Goal: Find specific page/section: Find specific page/section

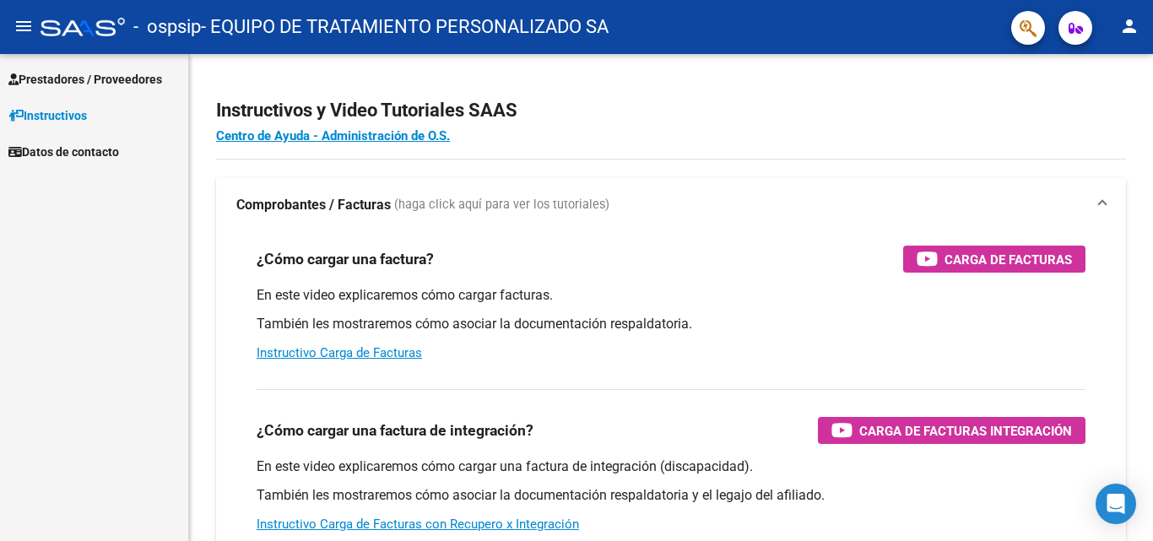
click at [112, 71] on span "Prestadores / Proveedores" at bounding box center [85, 79] width 154 height 19
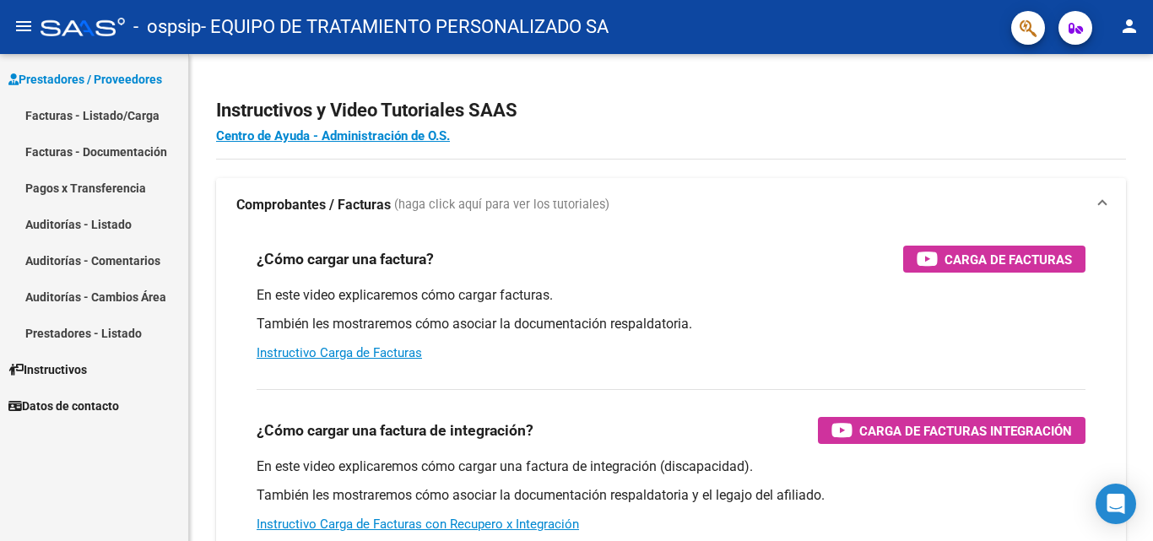
click at [76, 183] on link "Pagos x Transferencia" at bounding box center [94, 188] width 188 height 36
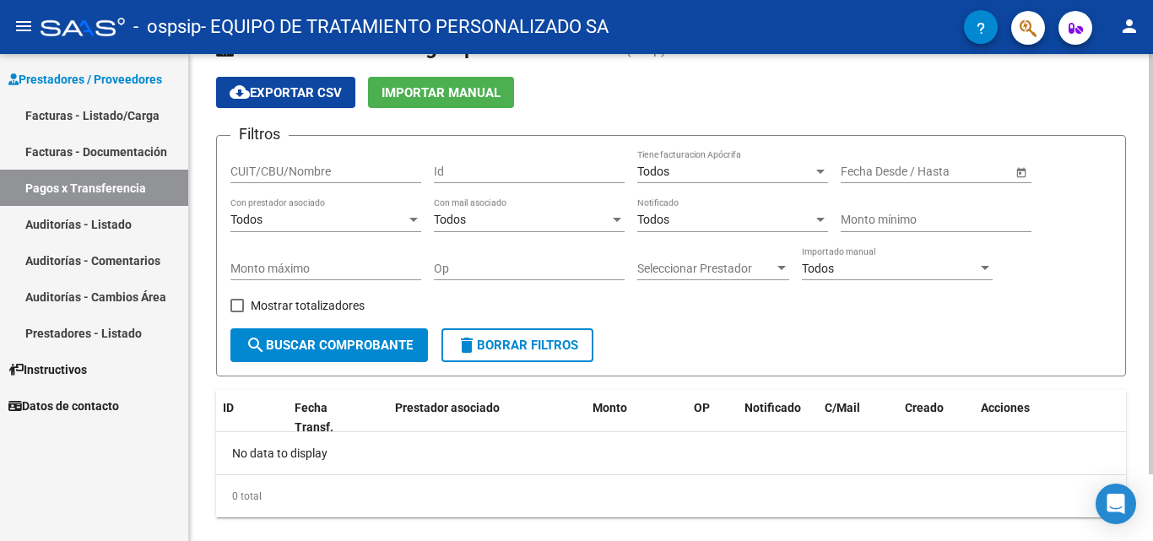
scroll to position [78, 0]
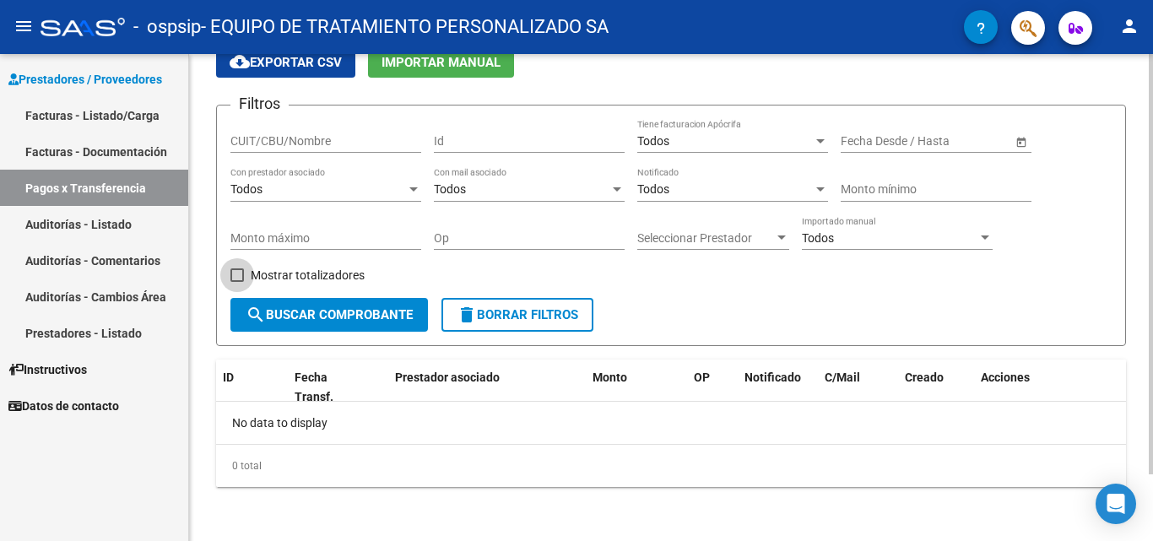
click at [241, 268] on span at bounding box center [237, 275] width 14 height 14
click at [237, 282] on input "Mostrar totalizadores" at bounding box center [236, 282] width 1 height 1
click at [335, 322] on span "search Buscar Comprobante" at bounding box center [329, 314] width 167 height 15
click at [236, 273] on span at bounding box center [237, 275] width 14 height 14
click at [236, 282] on input "Mostrar totalizadores" at bounding box center [236, 282] width 1 height 1
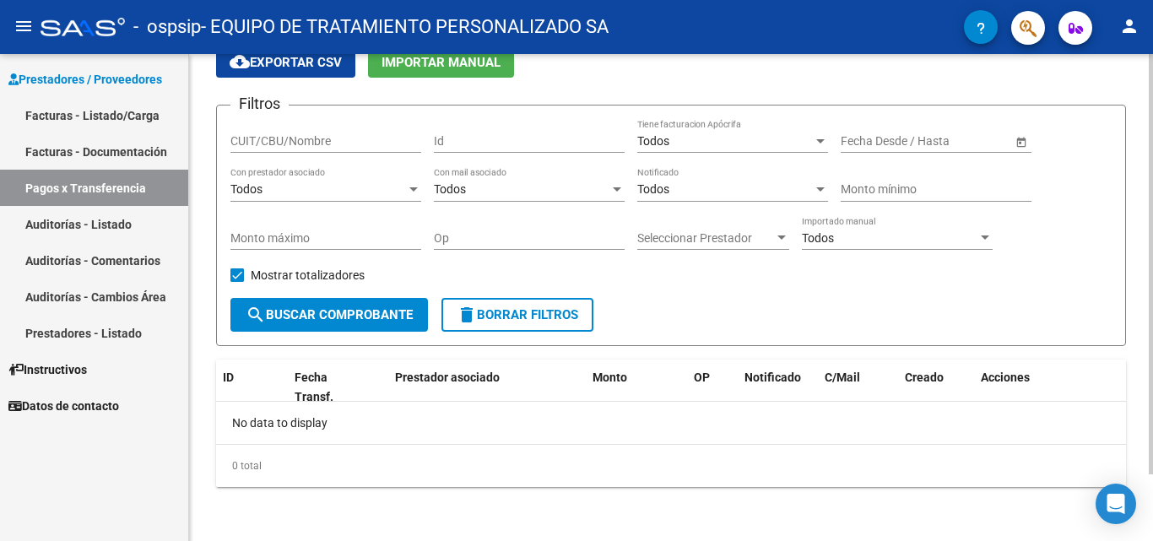
checkbox input "false"
click at [732, 147] on div "Todos" at bounding box center [725, 141] width 176 height 14
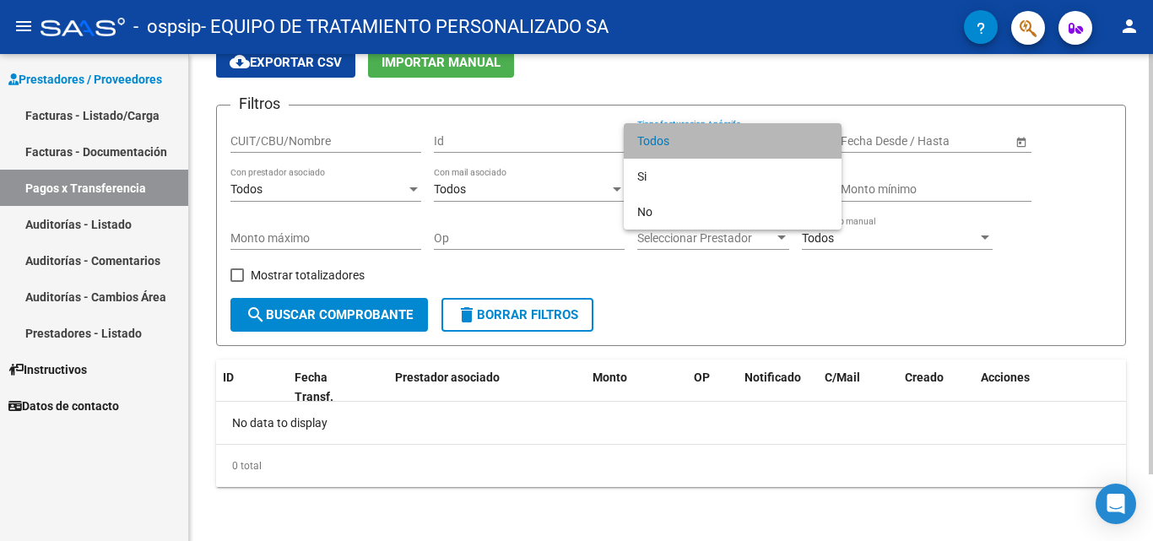
click at [729, 130] on span "Todos" at bounding box center [732, 140] width 191 height 35
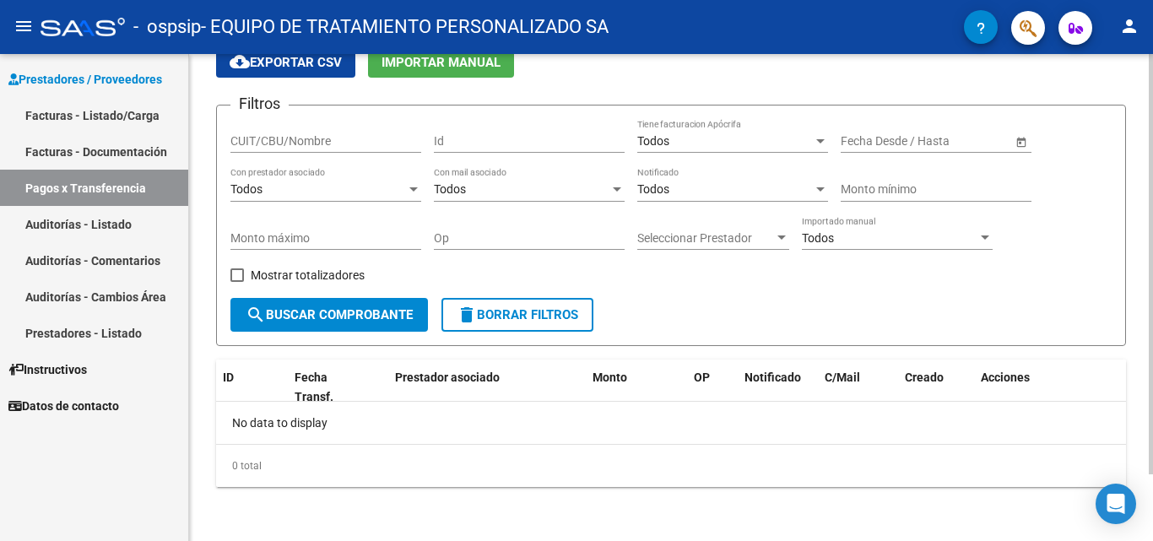
click at [1004, 141] on span "Open calendar" at bounding box center [1021, 142] width 41 height 41
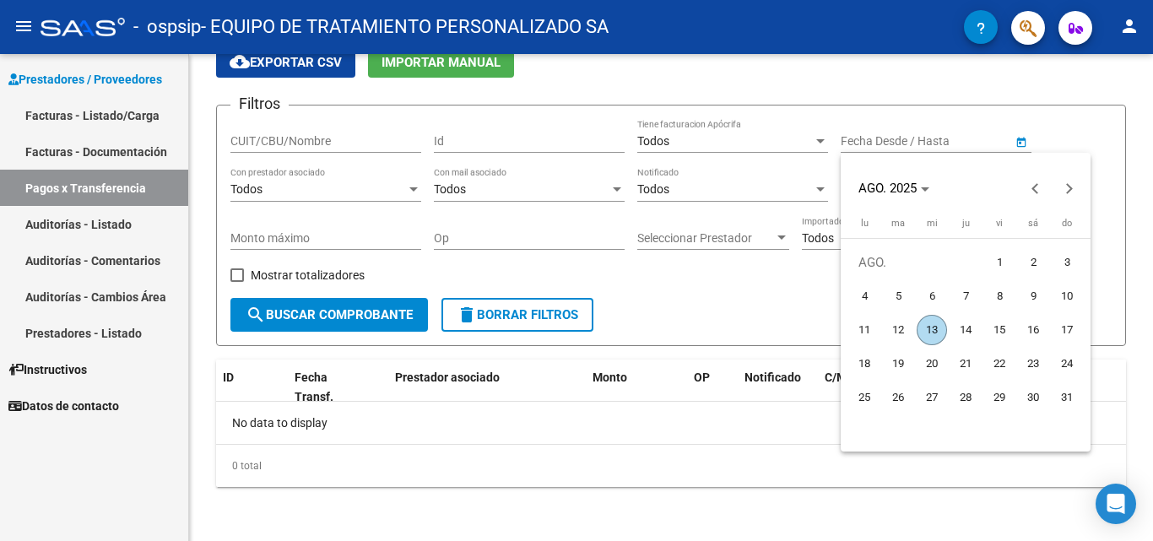
click at [940, 328] on span "13" at bounding box center [932, 330] width 30 height 30
click at [353, 319] on div at bounding box center [576, 270] width 1153 height 541
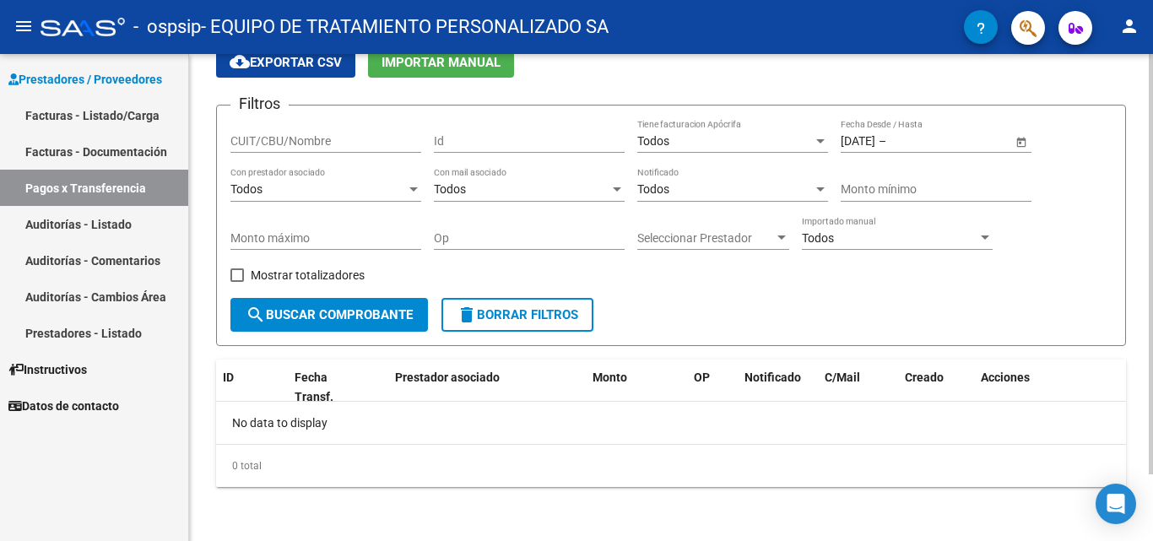
click at [358, 302] on button "search Buscar Comprobante" at bounding box center [329, 315] width 198 height 34
click at [934, 145] on input "text" at bounding box center [931, 141] width 83 height 14
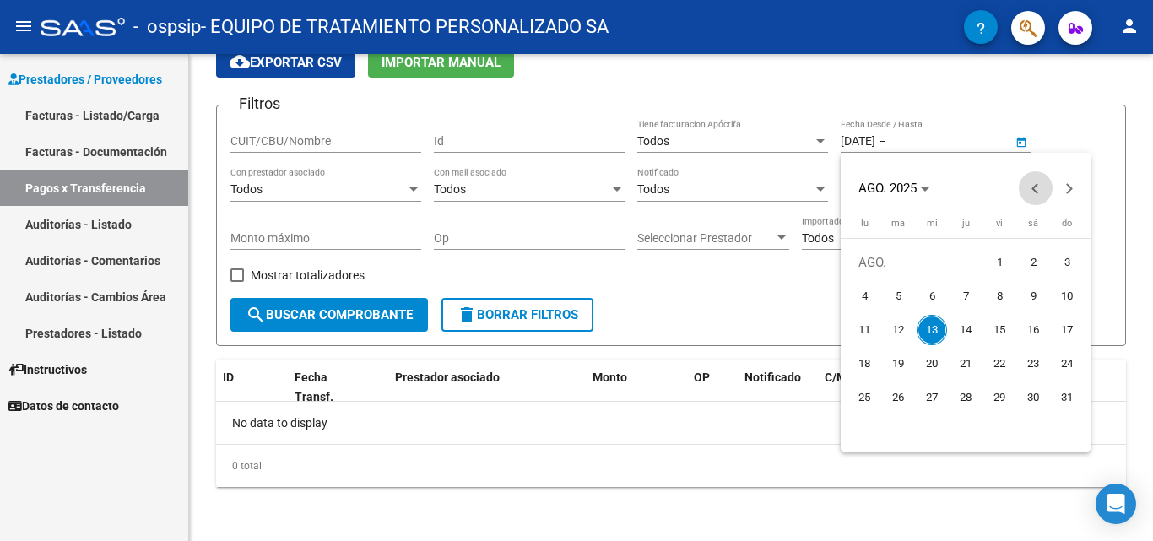
click at [1040, 185] on span "Previous month" at bounding box center [1036, 188] width 34 height 34
click at [967, 263] on span "1" at bounding box center [965, 262] width 30 height 30
type input "[DATE]"
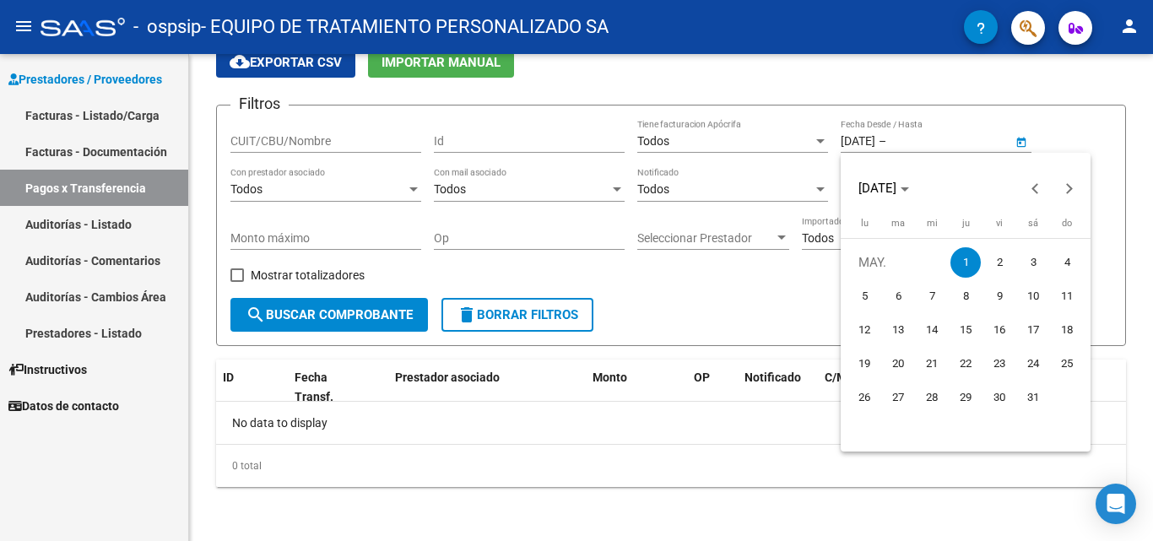
click at [970, 135] on div at bounding box center [576, 270] width 1153 height 541
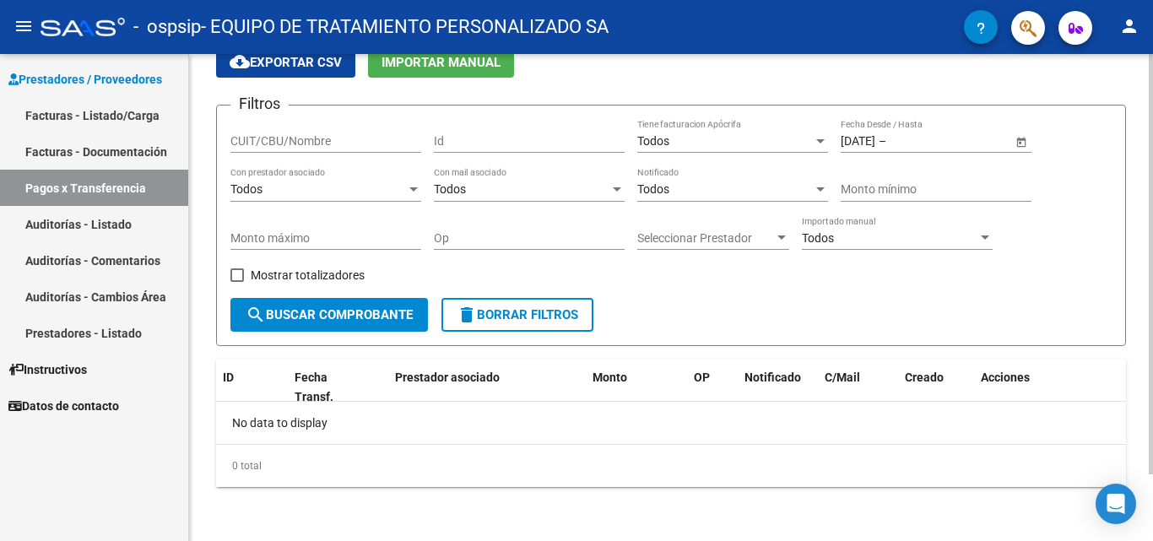
click at [1019, 138] on span "Open calendar" at bounding box center [1021, 142] width 41 height 41
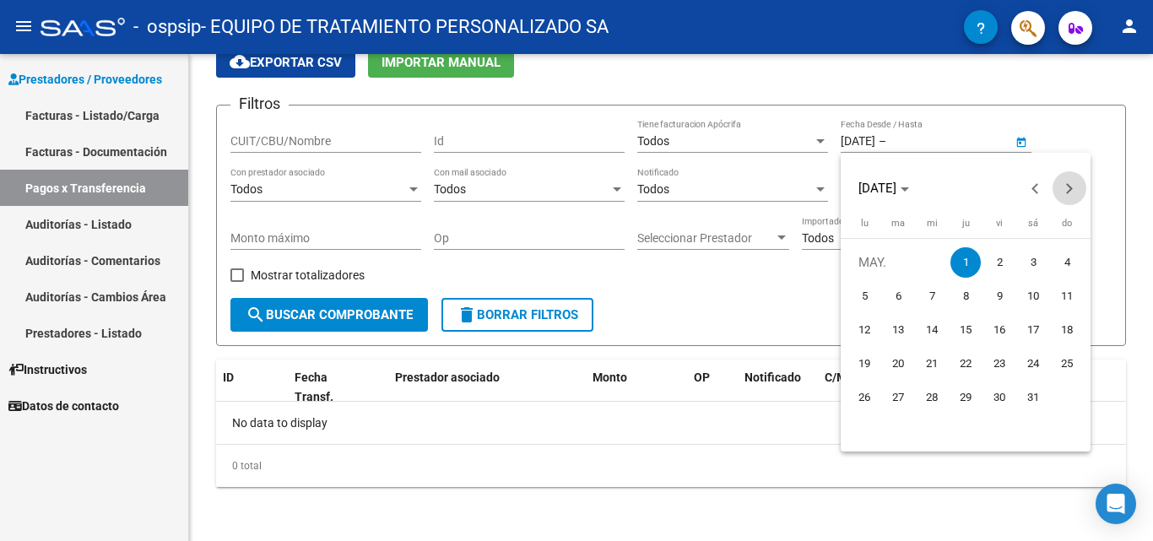
click at [1064, 185] on span "Next month" at bounding box center [1070, 188] width 34 height 34
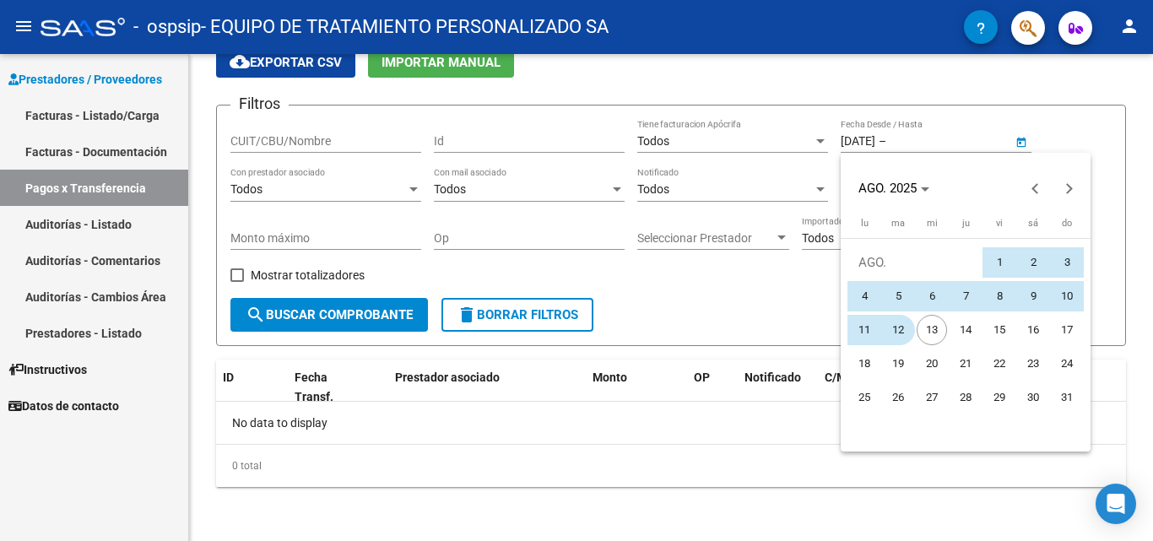
click at [910, 325] on span "12" at bounding box center [898, 330] width 30 height 30
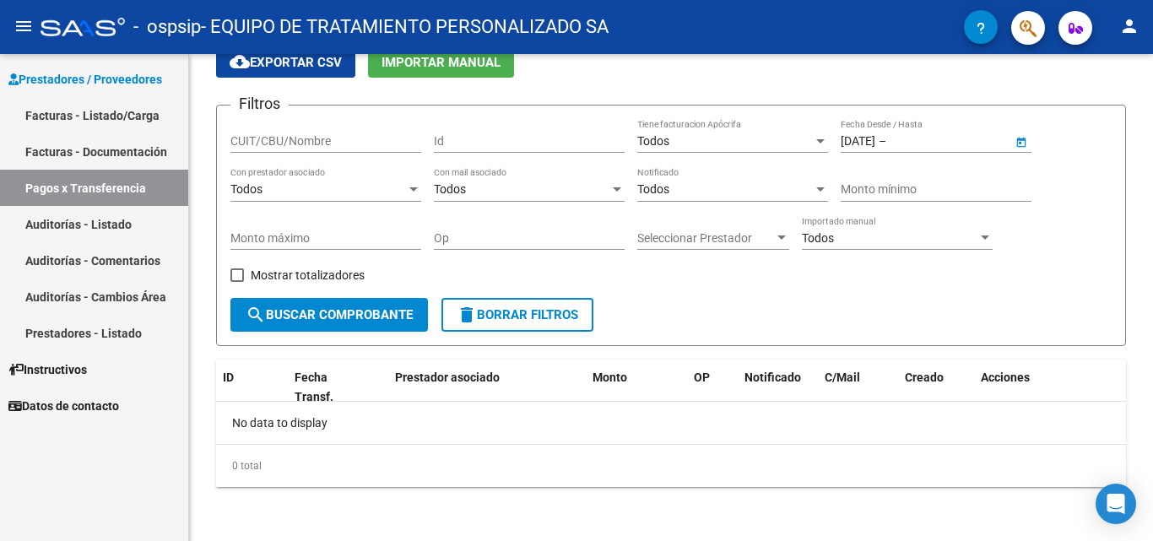
type input "[DATE]"
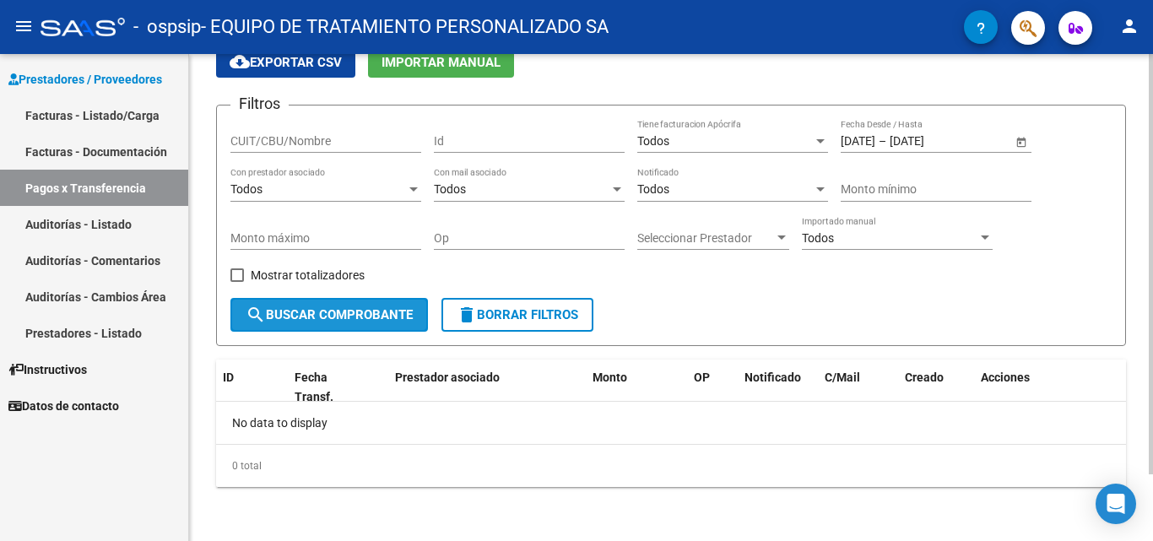
click at [300, 305] on button "search Buscar Comprobante" at bounding box center [329, 315] width 198 height 34
click at [874, 236] on div "Todos" at bounding box center [890, 238] width 176 height 14
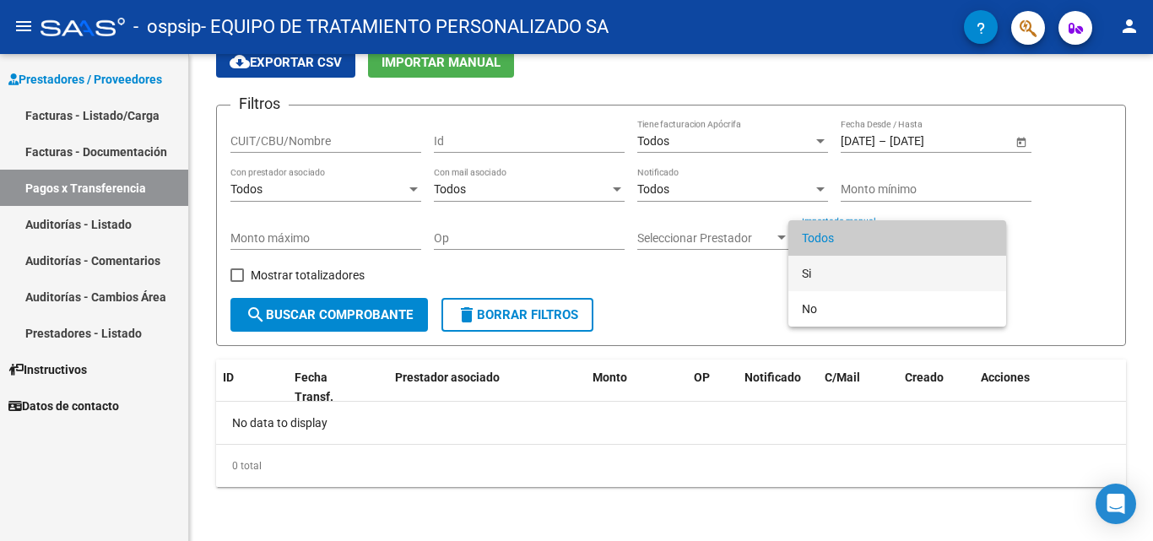
click at [860, 271] on span "Si" at bounding box center [897, 273] width 191 height 35
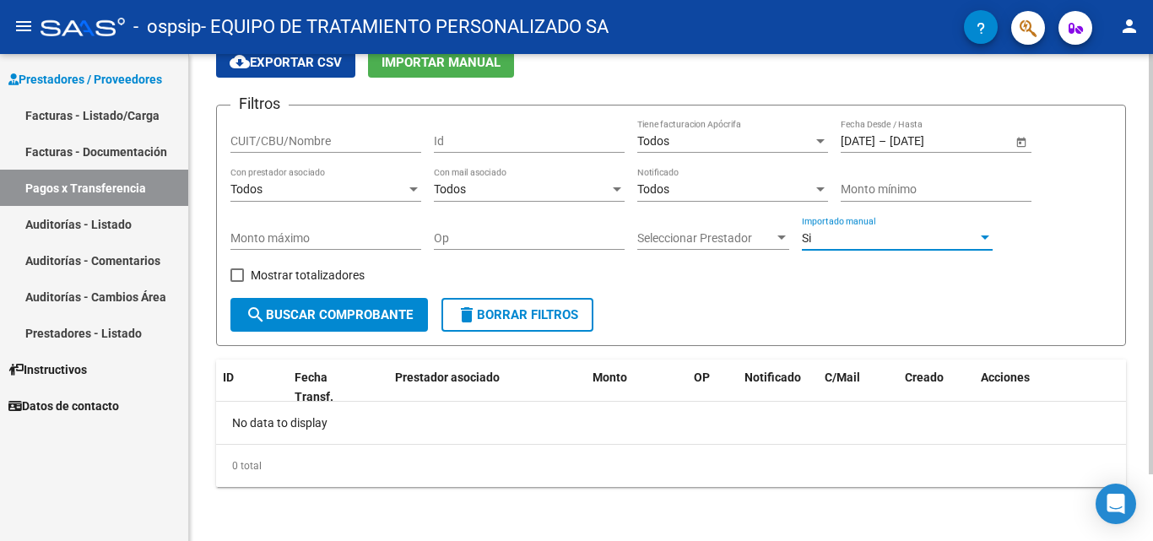
click at [354, 327] on button "search Buscar Comprobante" at bounding box center [329, 315] width 198 height 34
click at [555, 311] on span "delete Borrar Filtros" at bounding box center [518, 314] width 122 height 15
drag, startPoint x: 362, startPoint y: 335, endPoint x: 365, endPoint y: 315, distance: 20.4
click at [361, 335] on form "Filtros CUIT/CBU/Nombre Id Todos Tiene facturacion Apócrifa Start date – End da…" at bounding box center [671, 225] width 910 height 241
click at [365, 315] on span "search Buscar Comprobante" at bounding box center [329, 314] width 167 height 15
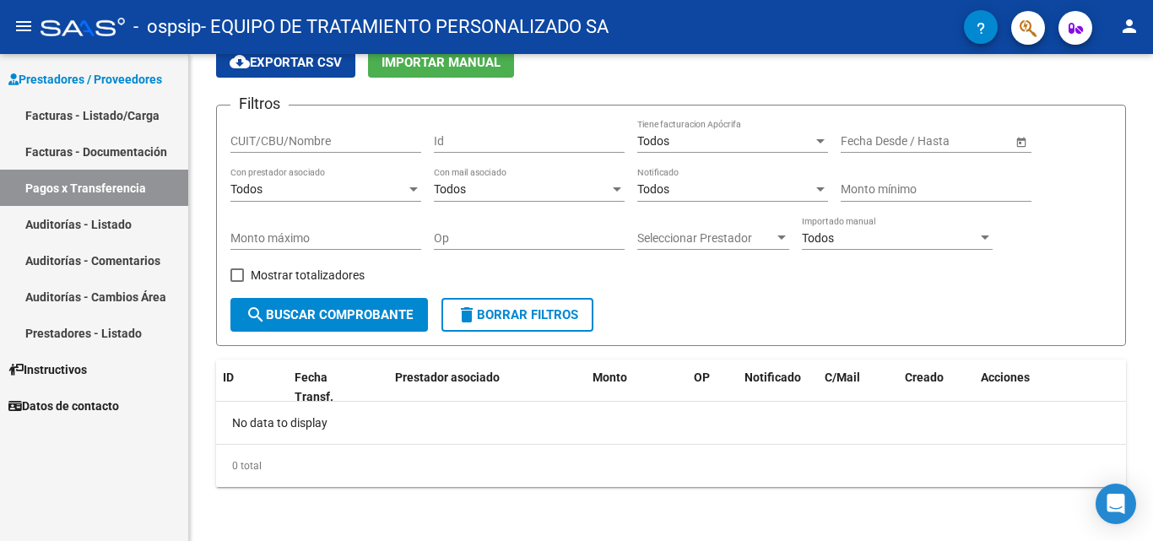
click at [136, 106] on link "Facturas - Listado/Carga" at bounding box center [94, 115] width 188 height 36
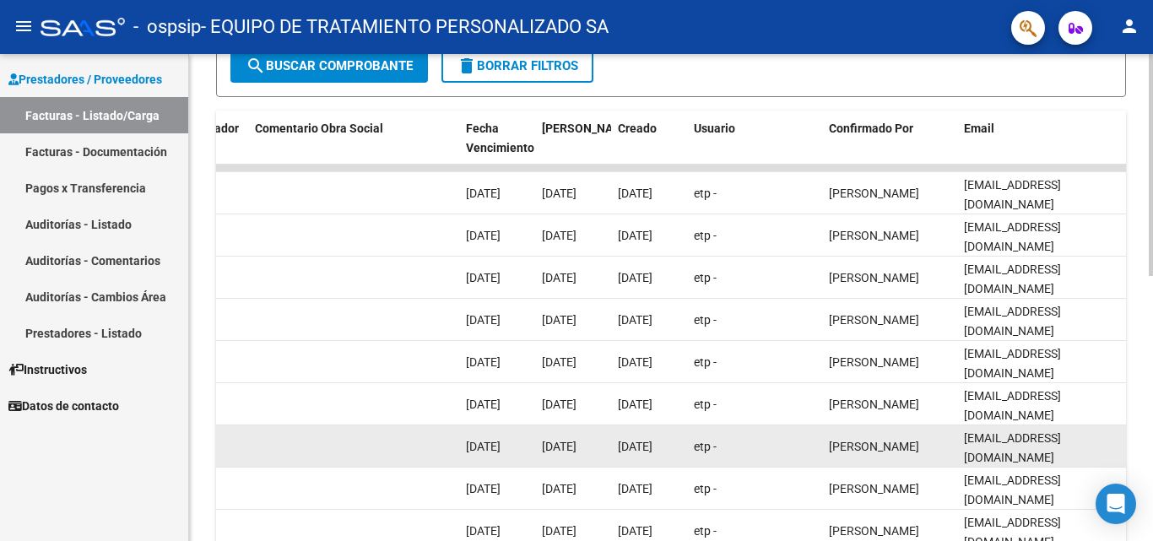
scroll to position [583, 0]
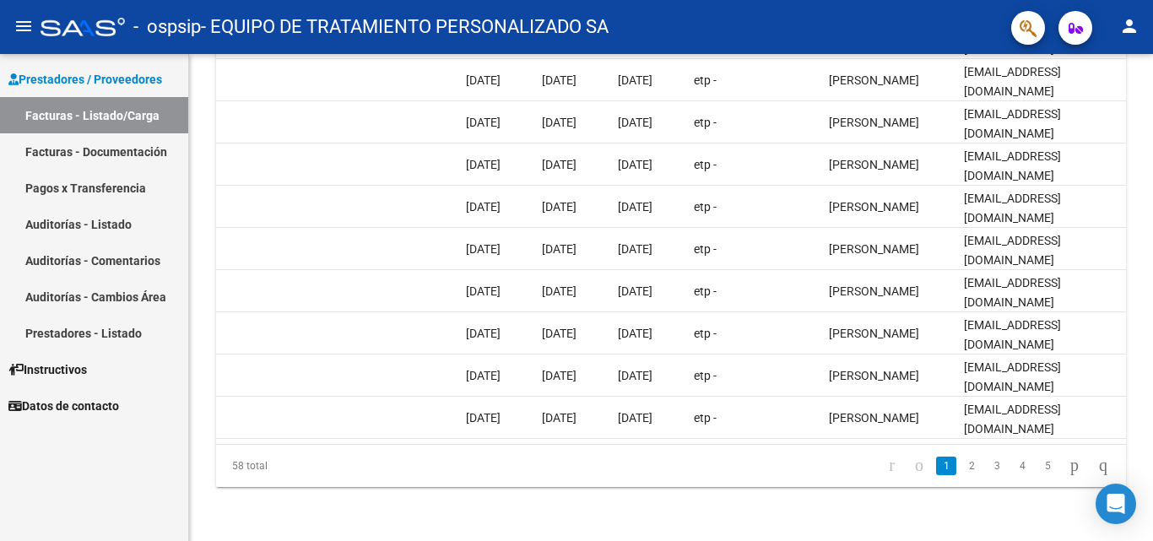
click at [104, 406] on span "Datos de contacto" at bounding box center [63, 406] width 111 height 19
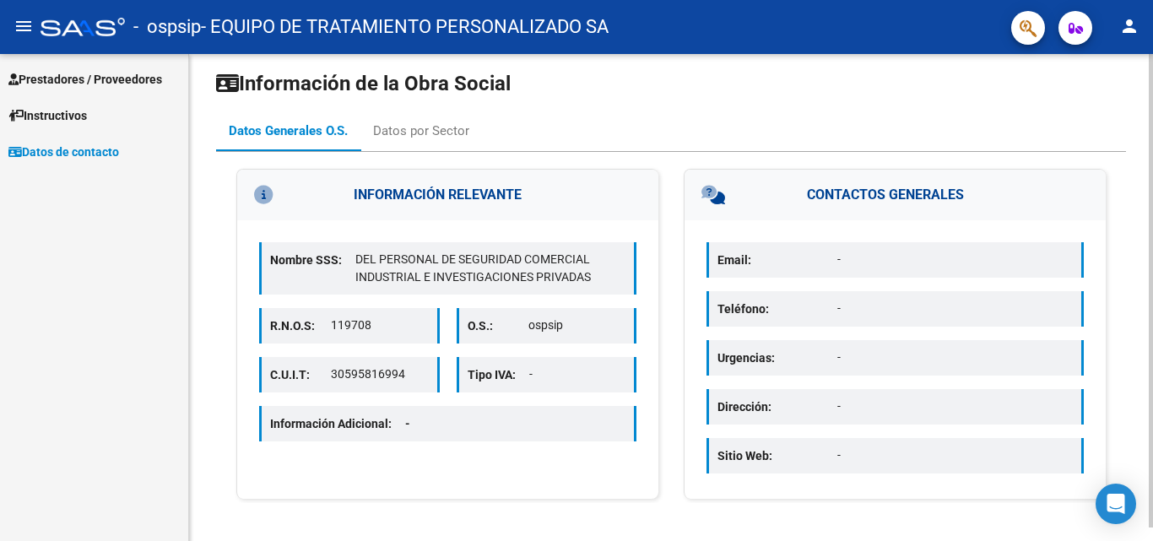
scroll to position [14, 0]
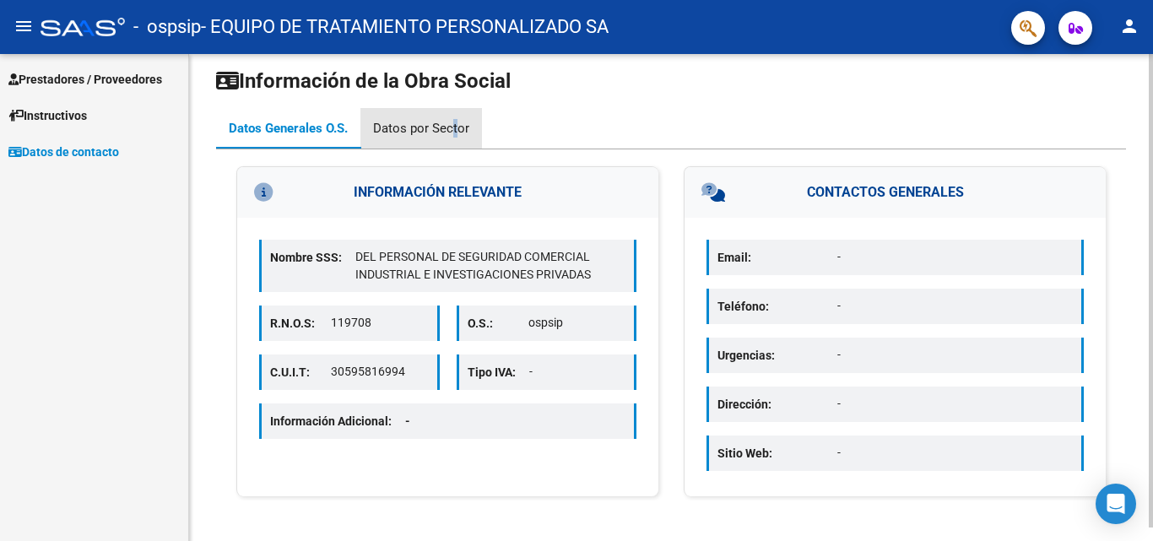
click at [454, 118] on div "Datos por Sector" at bounding box center [421, 128] width 122 height 41
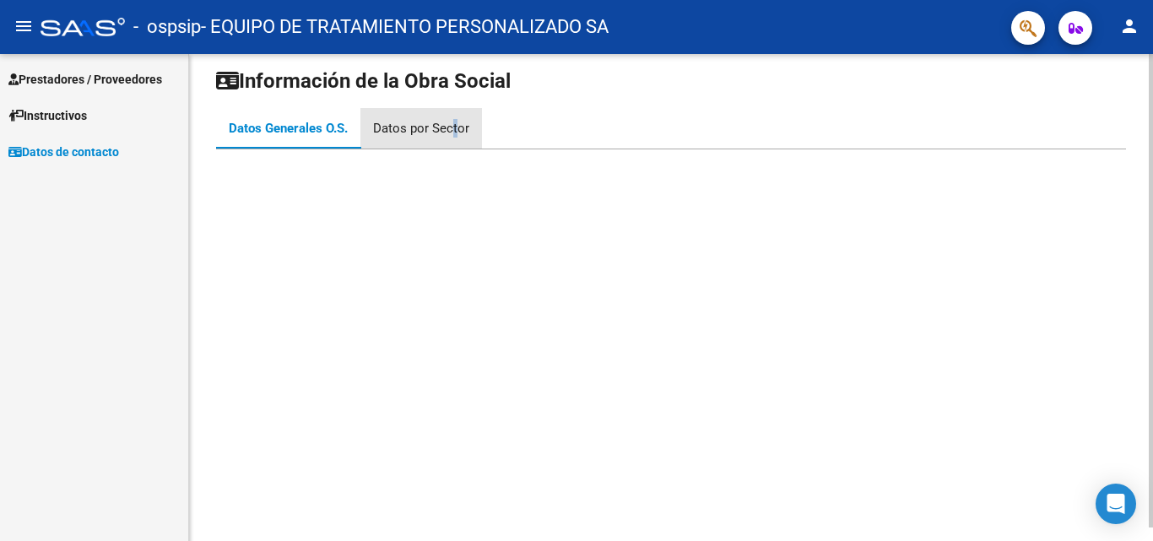
scroll to position [0, 0]
